Goal: Check status: Check status

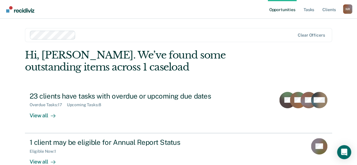
scroll to position [14, 0]
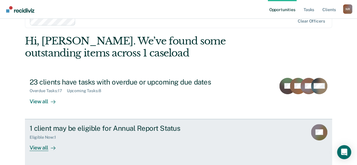
click at [48, 145] on div at bounding box center [51, 148] width 7 height 7
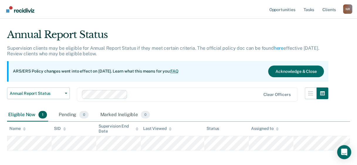
scroll to position [29, 0]
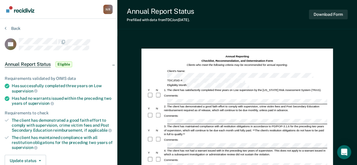
click at [96, 52] on article "CC Annual Report Status Eligible Requirements validated by OIMS data Has succes…" at bounding box center [59, 150] width 108 height 225
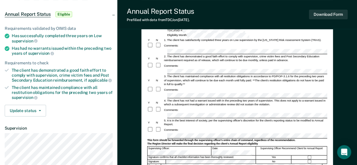
scroll to position [59, 0]
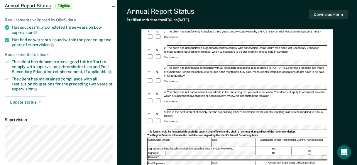
click at [113, 4] on div "Annual Report Status Eligible" at bounding box center [58, 5] width 117 height 19
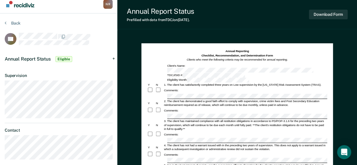
scroll to position [0, 0]
